Goal: Information Seeking & Learning: Get advice/opinions

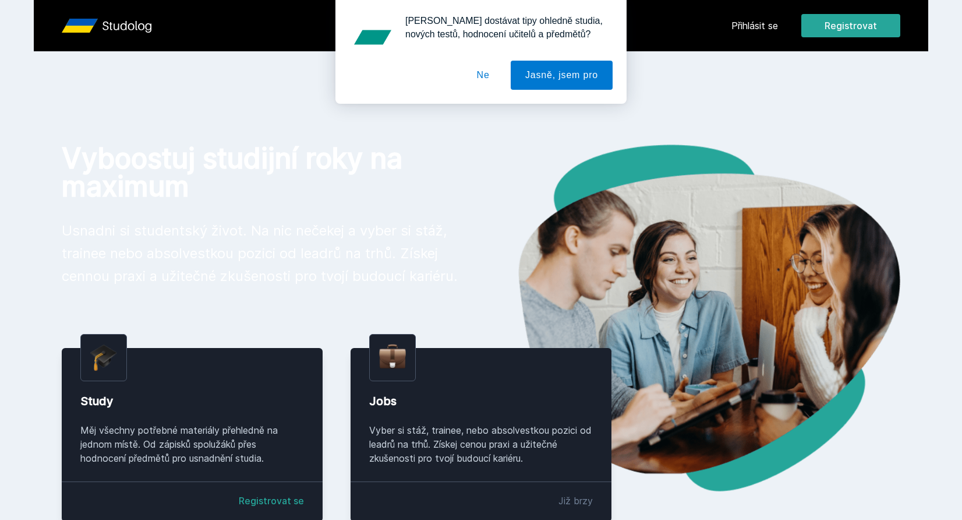
click at [495, 75] on button "Ne" at bounding box center [484, 75] width 42 height 29
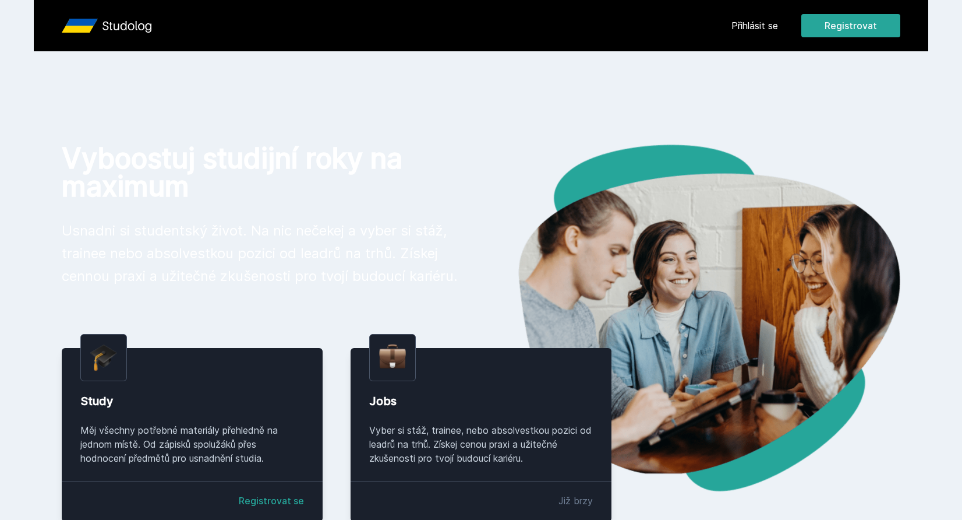
click at [728, 8] on header "Přihlásit se Registrovat" at bounding box center [481, 25] width 895 height 51
click at [741, 33] on div "Přihlásit se Registrovat" at bounding box center [816, 25] width 169 height 23
click at [747, 26] on link "Přihlásit se" at bounding box center [755, 26] width 47 height 14
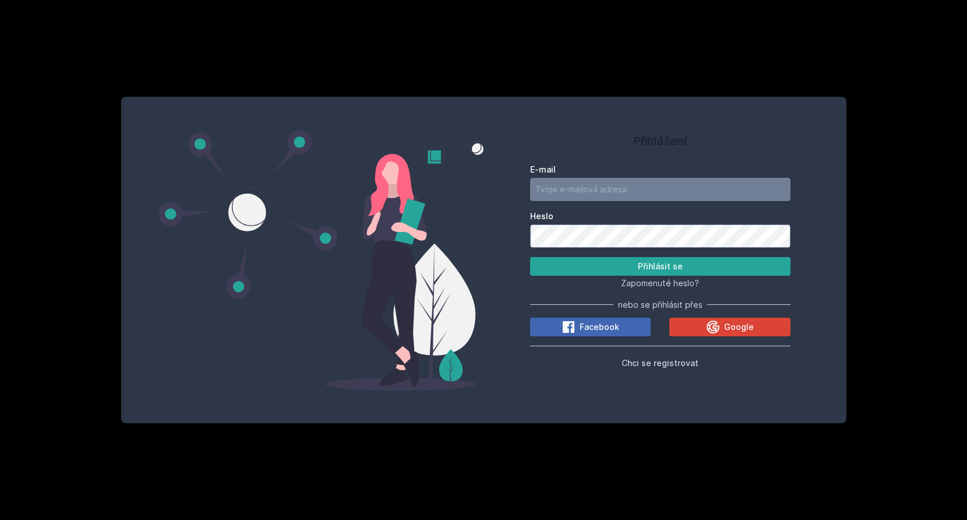
type input "[EMAIL_ADDRESS][DOMAIN_NAME]"
click at [660, 266] on button "Přihlásit se" at bounding box center [660, 266] width 260 height 19
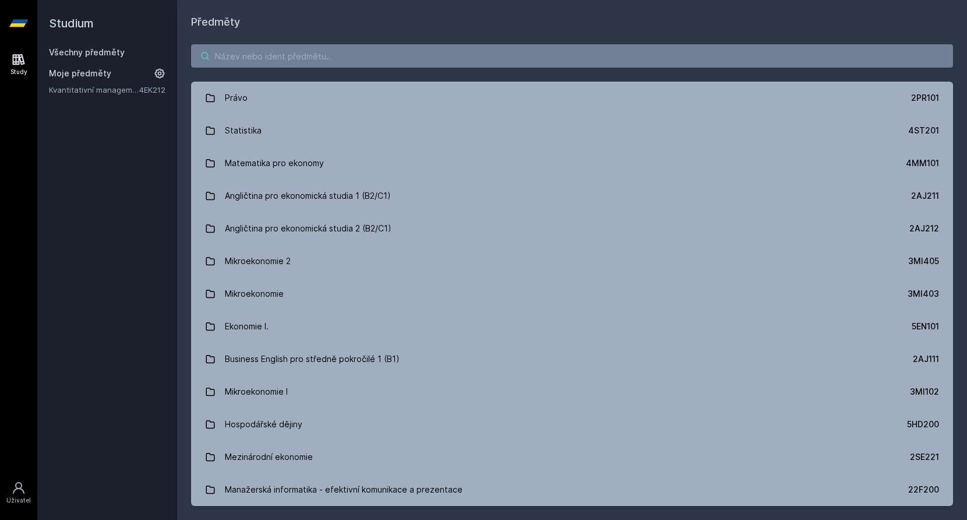
click at [425, 59] on input "search" at bounding box center [572, 55] width 762 height 23
paste input "4IT418"
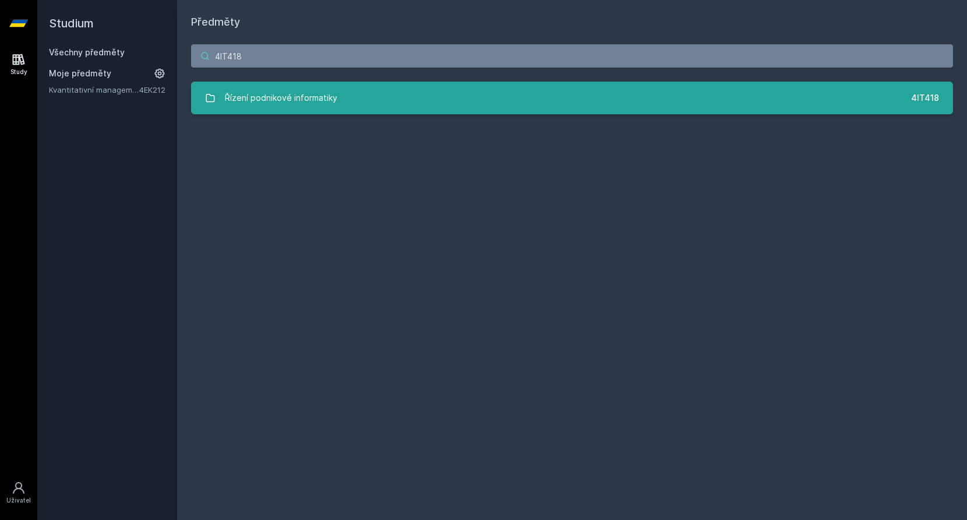
type input "4IT418"
click at [335, 101] on link "Řízení podnikové informatiky 4IT418" at bounding box center [572, 98] width 762 height 33
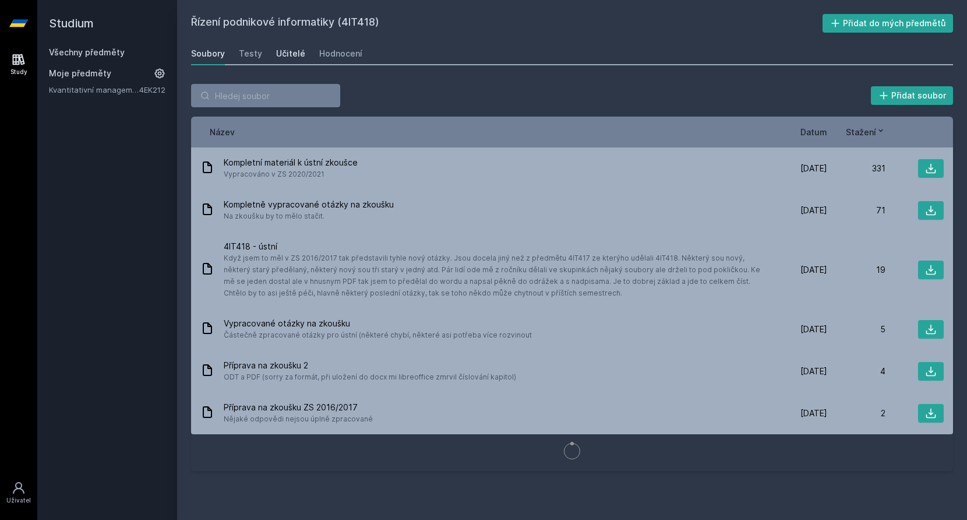
click at [281, 55] on div "Učitelé" at bounding box center [290, 54] width 29 height 12
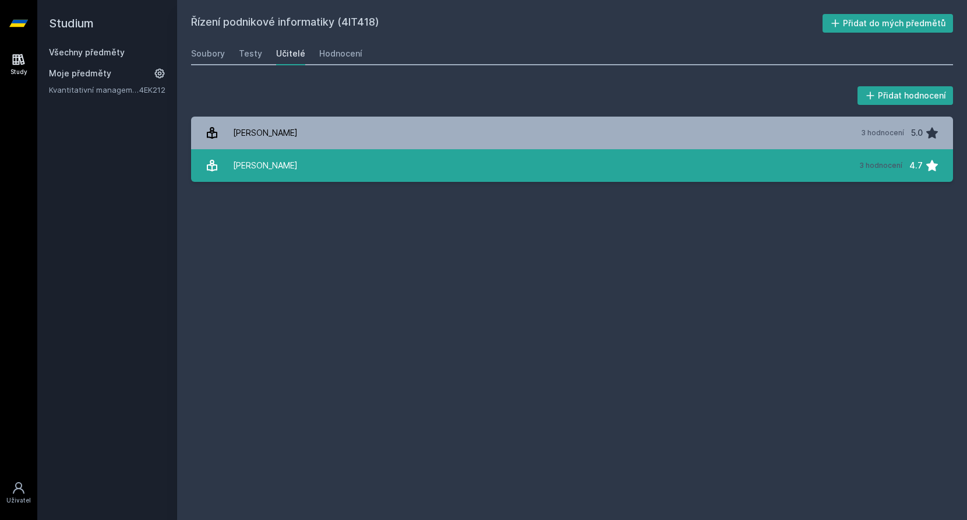
click at [365, 158] on link "[PERSON_NAME] 3 hodnocení 4.7" at bounding box center [572, 165] width 762 height 33
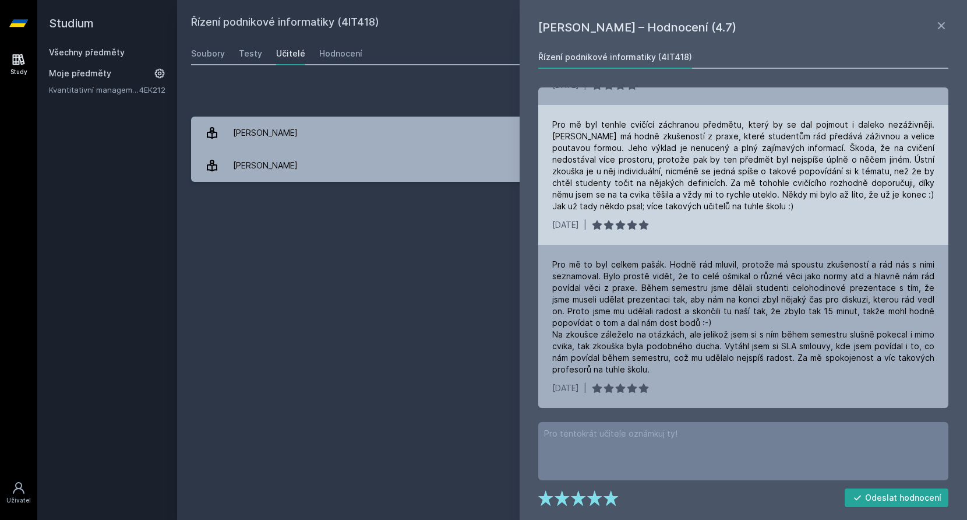
scroll to position [52, 0]
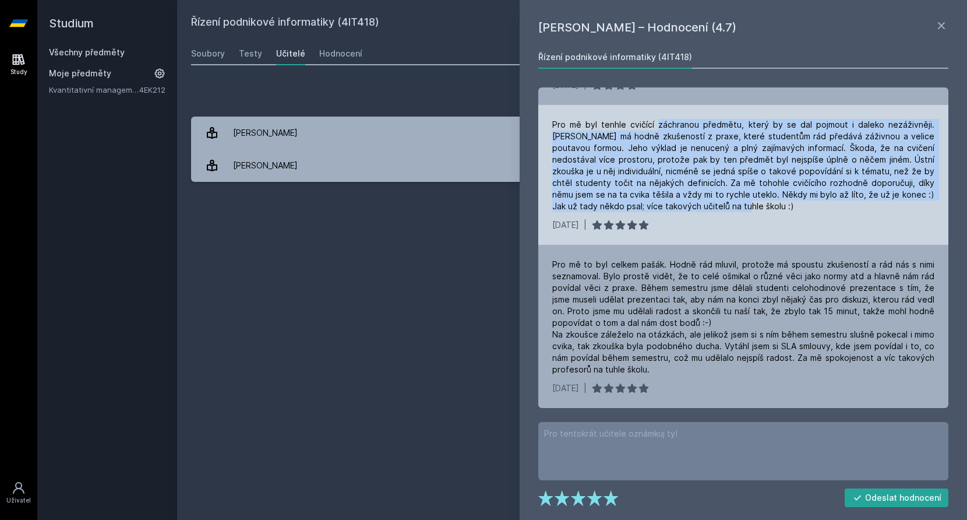
drag, startPoint x: 656, startPoint y: 124, endPoint x: 751, endPoint y: 207, distance: 125.5
click at [750, 207] on div "Pro mě byl tenhle cvičící záchranou předmětu, který by se dal pojmout i daleko …" at bounding box center [743, 165] width 382 height 93
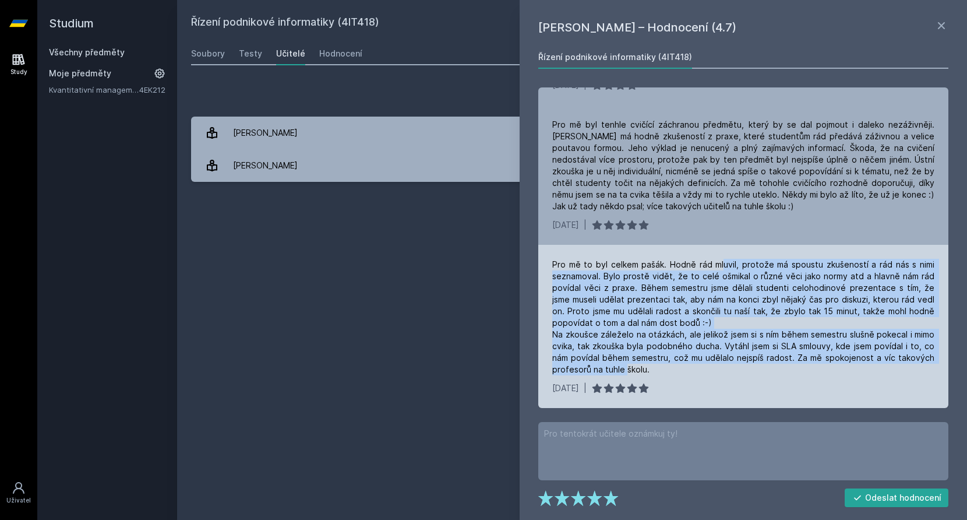
drag, startPoint x: 723, startPoint y: 263, endPoint x: 626, endPoint y: 371, distance: 145.6
click at [626, 371] on div "Pro mě to byl celkem pašák. Hodně rád mluvil, protože má spoustu zkušeností a r…" at bounding box center [743, 317] width 382 height 117
